Goal: Task Accomplishment & Management: Manage account settings

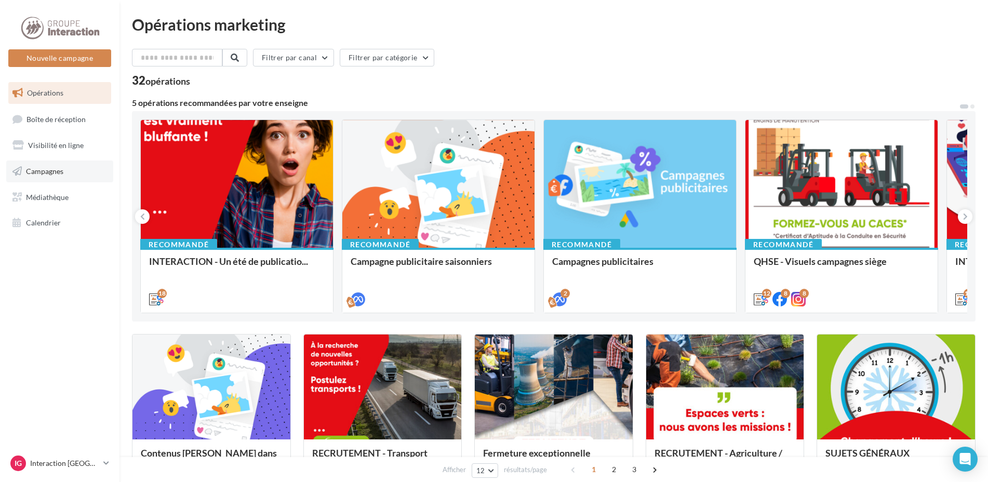
click at [39, 173] on span "Campagnes" at bounding box center [44, 171] width 37 height 9
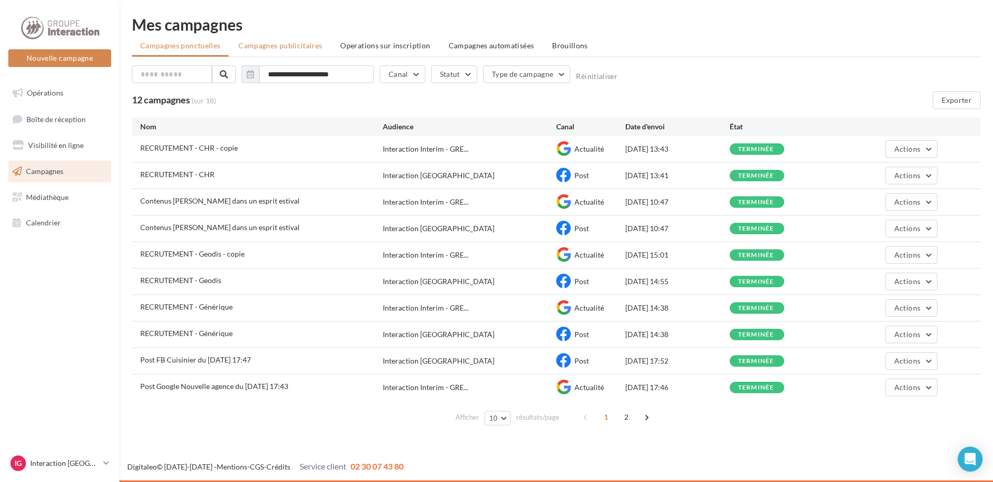
click at [294, 52] on li "Campagnes publicitaires" at bounding box center [280, 45] width 100 height 19
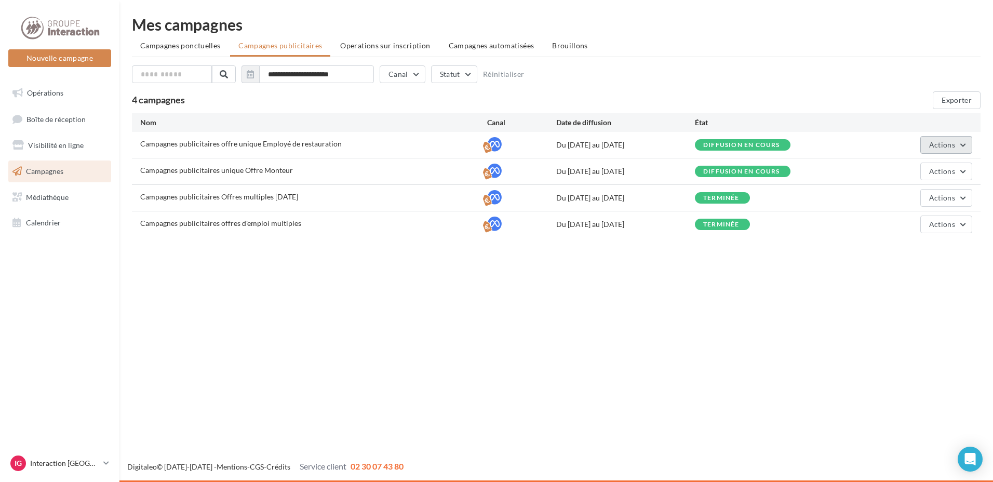
click at [964, 147] on button "Actions" at bounding box center [947, 145] width 52 height 18
click at [55, 148] on span "Visibilité en ligne" at bounding box center [56, 145] width 56 height 9
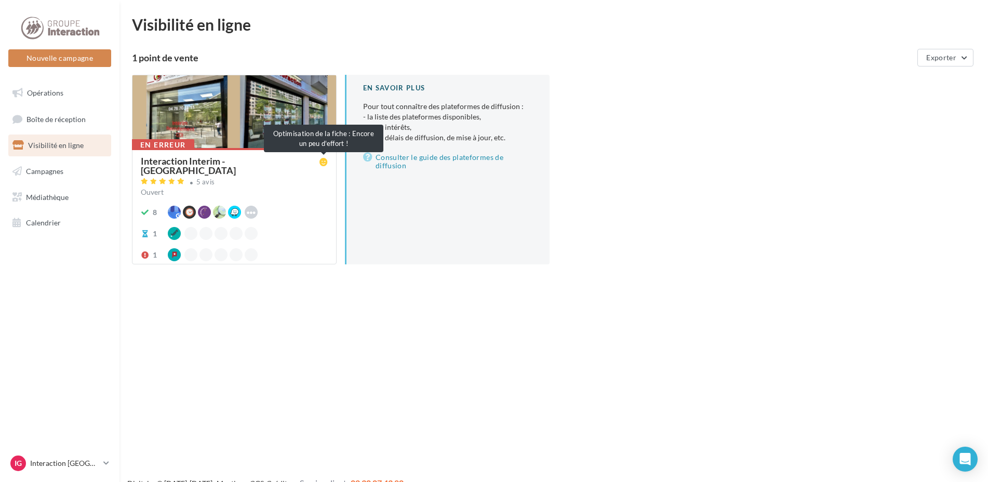
click at [325, 161] on icon at bounding box center [324, 162] width 8 height 8
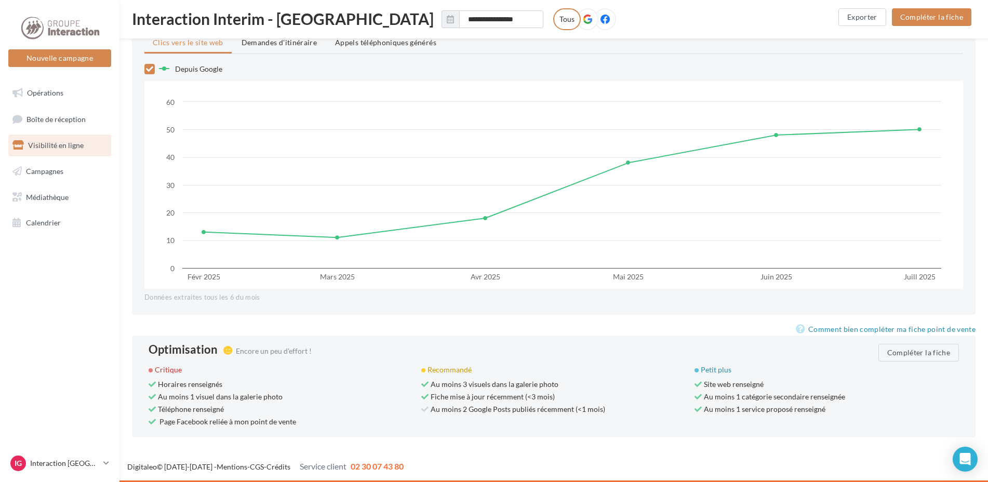
scroll to position [765, 0]
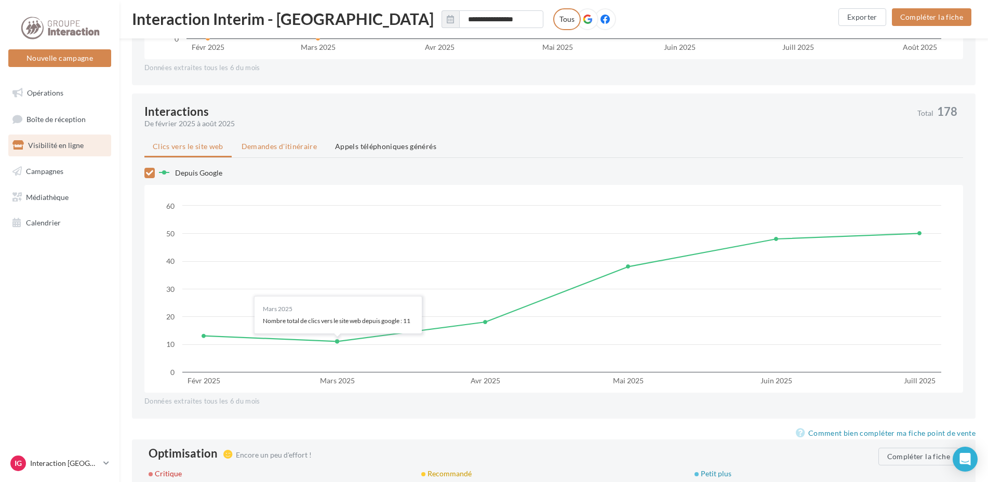
click at [271, 152] on li "Demandes d'itinéraire" at bounding box center [279, 146] width 92 height 19
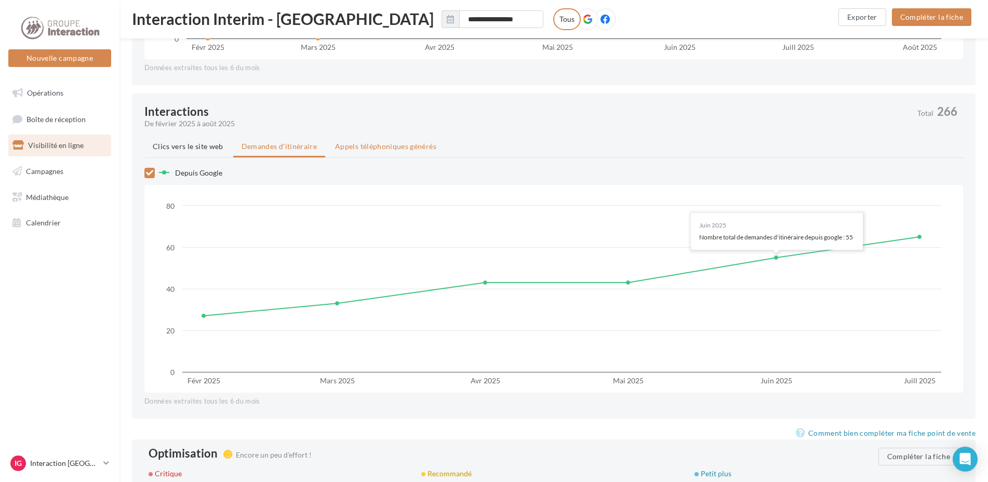
click at [402, 149] on span "Appels téléphoniques générés" at bounding box center [385, 146] width 101 height 9
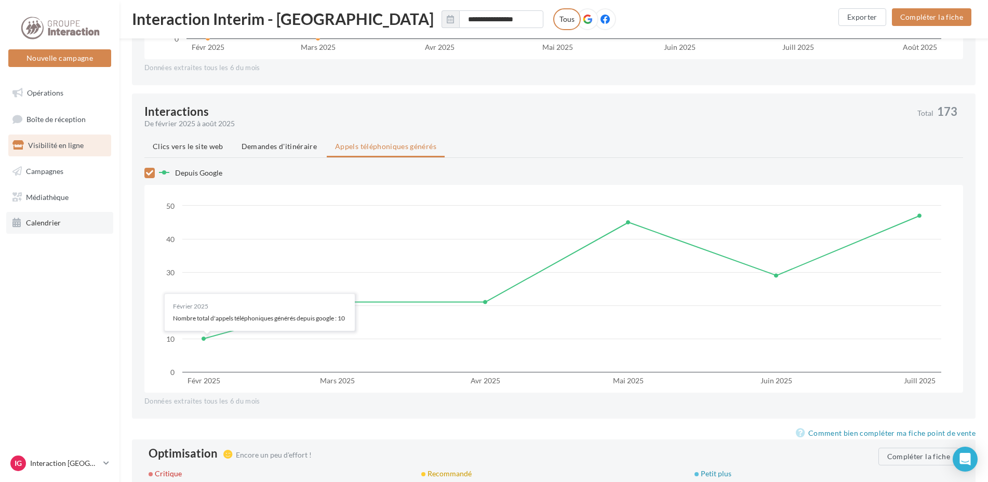
click at [31, 218] on link "Calendrier" at bounding box center [59, 223] width 107 height 22
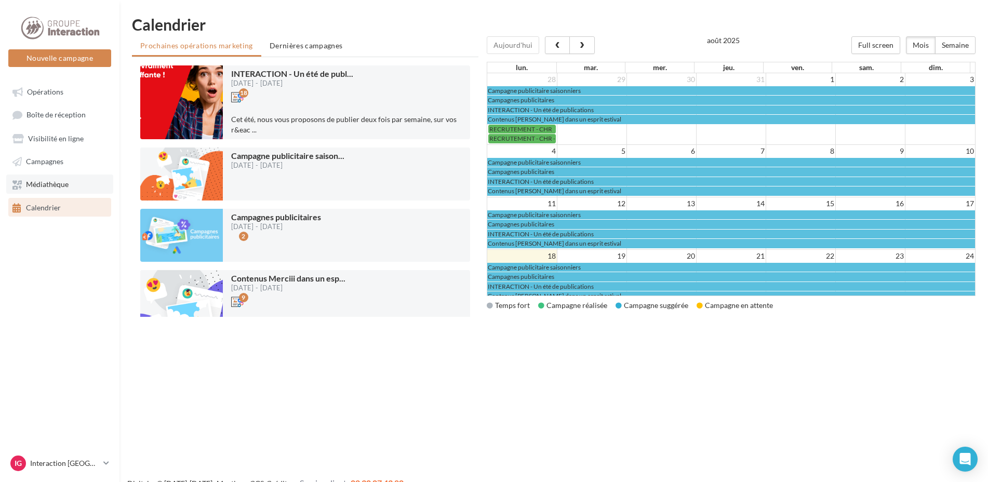
click at [26, 182] on span "Médiathèque" at bounding box center [47, 184] width 43 height 9
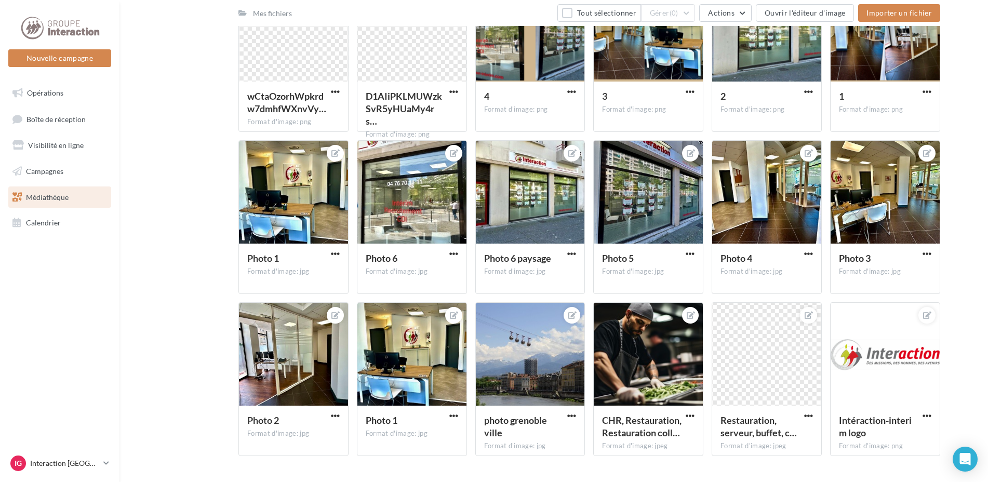
scroll to position [339, 0]
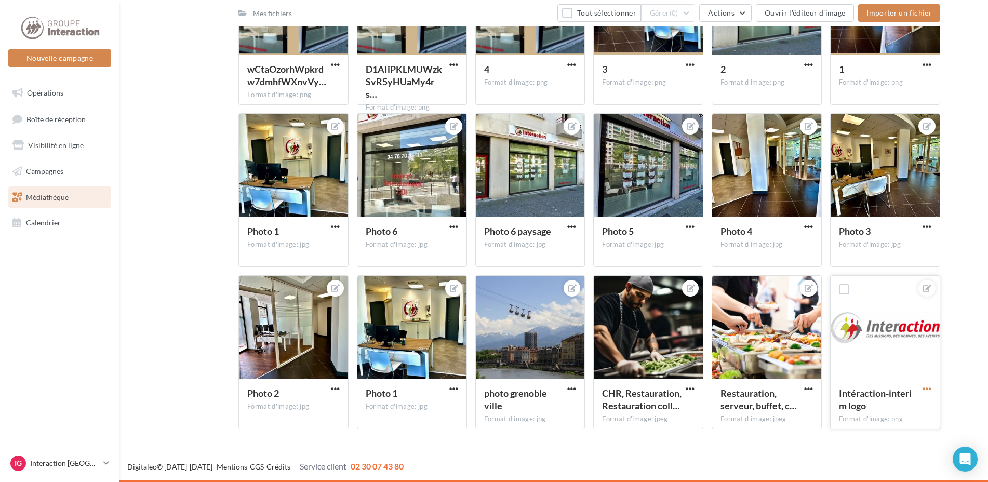
click at [929, 390] on span "button" at bounding box center [927, 388] width 9 height 9
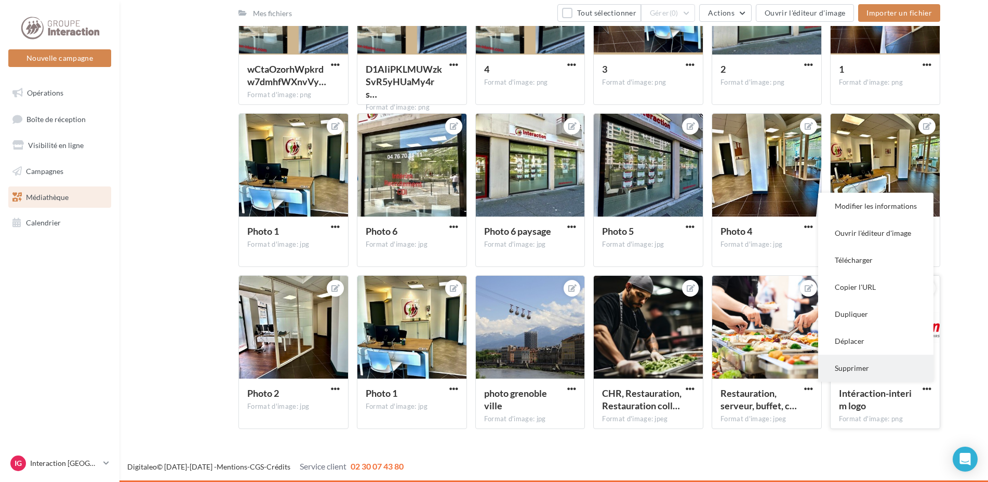
click at [880, 373] on button "Supprimer" at bounding box center [875, 368] width 115 height 27
